Goal: Task Accomplishment & Management: Manage account settings

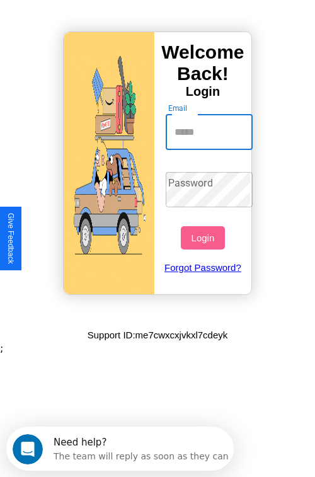
click at [210, 132] on input "Email" at bounding box center [210, 132] width 88 height 35
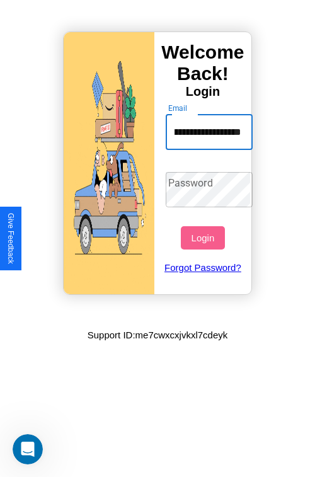
scroll to position [0, 50]
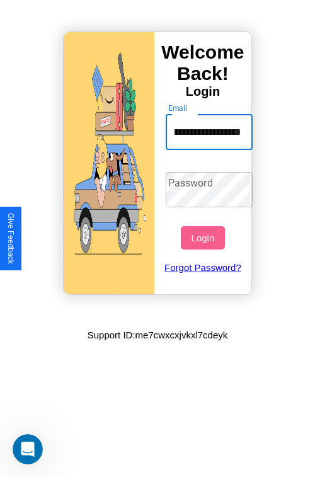
type input "**********"
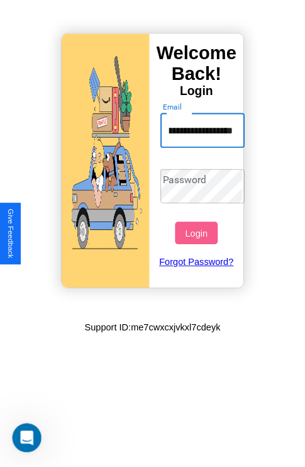
scroll to position [0, 0]
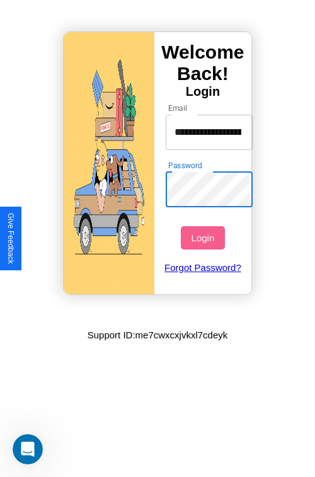
click at [204, 237] on button "Login" at bounding box center [202, 237] width 43 height 23
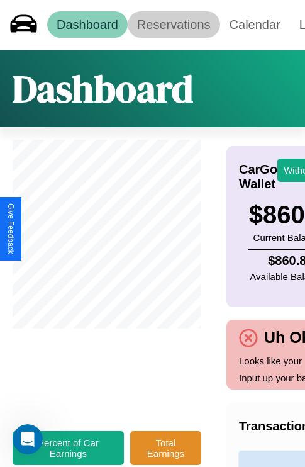
click at [174, 25] on link "Reservations" at bounding box center [174, 24] width 93 height 26
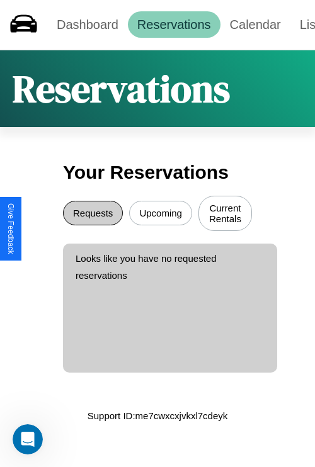
click at [93, 215] on button "Requests" at bounding box center [93, 213] width 60 height 25
click at [161, 215] on button "Upcoming" at bounding box center [160, 213] width 63 height 25
